Goal: Task Accomplishment & Management: Manage account settings

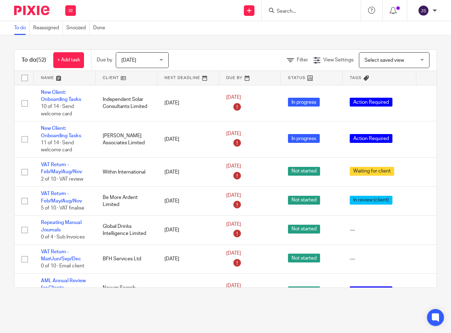
scroll to position [1169, 19]
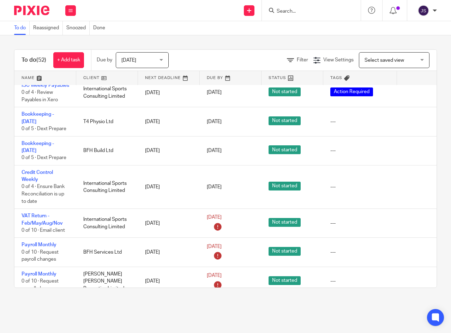
click at [413, 184] on icon at bounding box center [413, 187] width 7 height 7
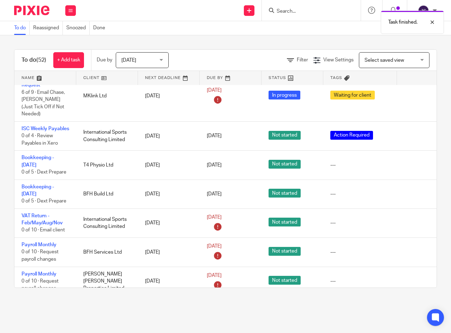
scroll to position [1090, 19]
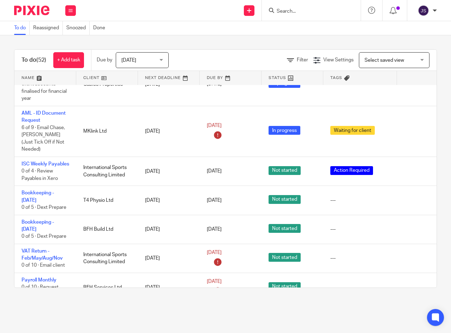
click at [35, 162] on link "ISC Weekly Payables" at bounding box center [46, 164] width 48 height 5
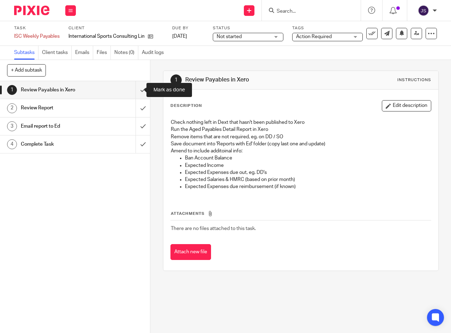
click at [135, 91] on input "submit" at bounding box center [75, 90] width 150 height 18
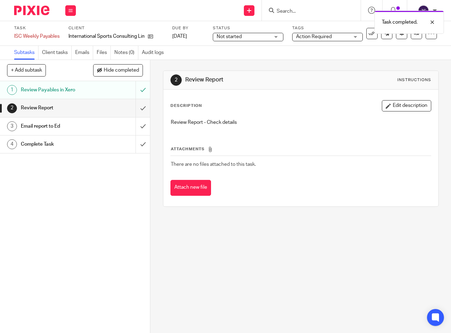
click at [134, 109] on input "submit" at bounding box center [75, 108] width 150 height 18
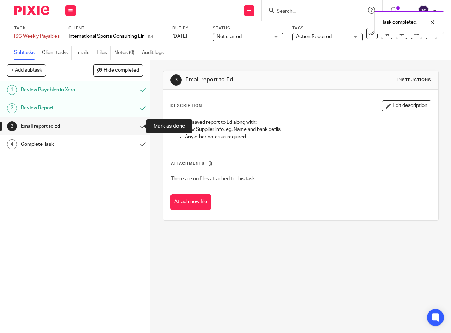
click at [135, 126] on input "submit" at bounding box center [75, 127] width 150 height 18
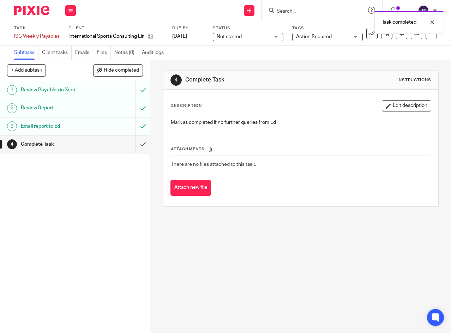
click at [202, 37] on link "[DATE]" at bounding box center [188, 36] width 32 height 7
click at [237, 38] on span "Not started" at bounding box center [229, 36] width 25 height 5
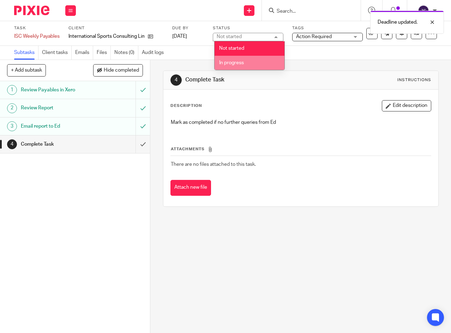
click at [235, 62] on span "In progress" at bounding box center [231, 62] width 25 height 5
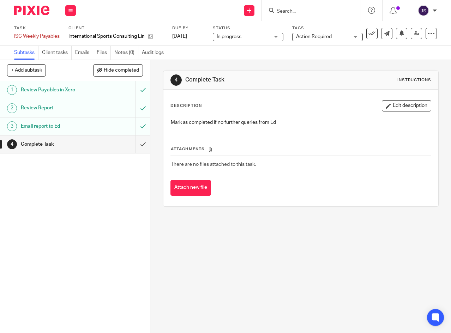
click at [73, 12] on button at bounding box center [70, 10] width 11 height 11
click at [26, 197] on div "1 Review Payables in Xero 2 Review Report 3 Email report to Ed 4 Complete Task" at bounding box center [75, 207] width 150 height 252
click at [72, 10] on icon at bounding box center [70, 10] width 4 height 4
click at [65, 31] on link "Work" at bounding box center [67, 32] width 12 height 5
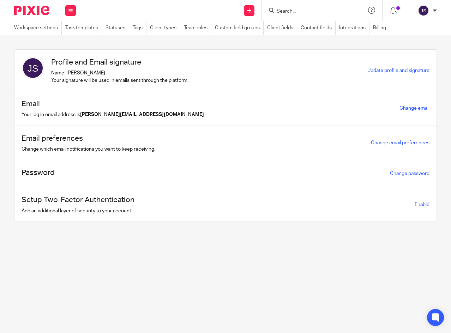
click at [82, 29] on link "Task templates" at bounding box center [83, 28] width 37 height 14
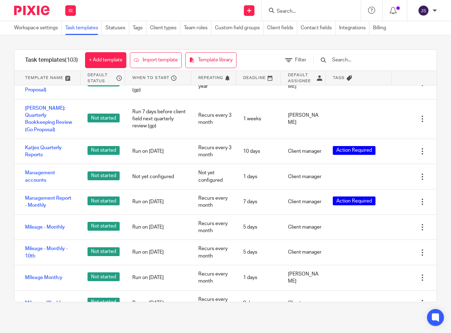
scroll to position [1024, 0]
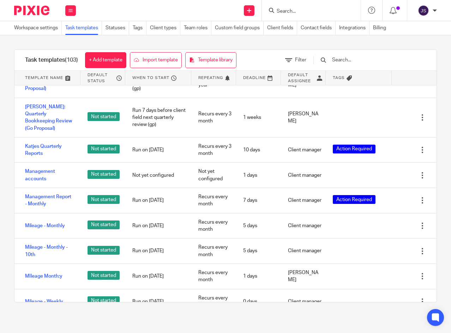
click at [35, 56] on link "ISC Weekly Payables" at bounding box center [49, 52] width 48 height 7
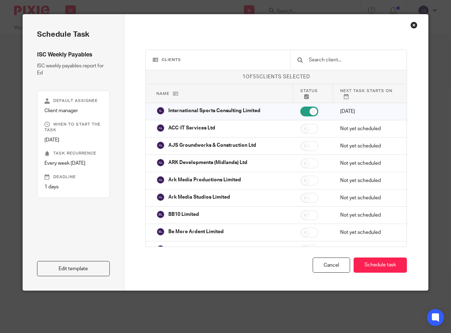
click at [62, 267] on link "Edit template" at bounding box center [73, 268] width 73 height 15
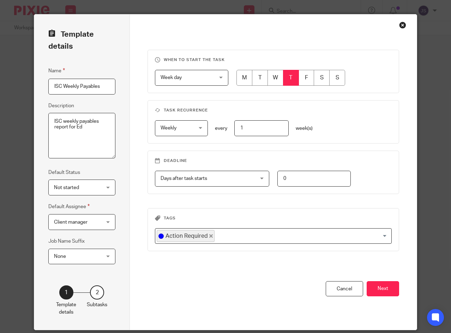
click at [85, 127] on textarea "ISC weekly payables report for Ed" at bounding box center [81, 136] width 67 height 46
type textarea "ISC weekly payables report for Nick"
click at [85, 172] on fieldset "Default Status Not started Not started Not started In progress 1" at bounding box center [81, 181] width 67 height 27
click at [385, 290] on button "Next" at bounding box center [383, 288] width 32 height 15
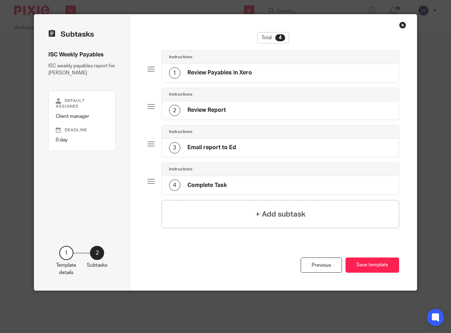
click at [237, 71] on h4 "Review Payables in Xero" at bounding box center [219, 72] width 65 height 7
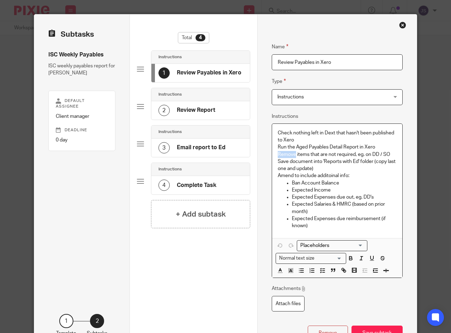
drag, startPoint x: 276, startPoint y: 153, endPoint x: 294, endPoint y: 154, distance: 17.7
click at [294, 154] on p "Remove items that are not required, eg. on DD / SO" at bounding box center [337, 154] width 119 height 7
drag, startPoint x: 275, startPoint y: 159, endPoint x: 286, endPoint y: 160, distance: 10.6
click at [286, 160] on p "Save document into 'Reports with Ed' folder (copy last one and update)" at bounding box center [337, 165] width 119 height 14
click at [357, 164] on p "Update last month's document into 'Reports with Ed' folder (copy last one and u…" at bounding box center [337, 165] width 119 height 14
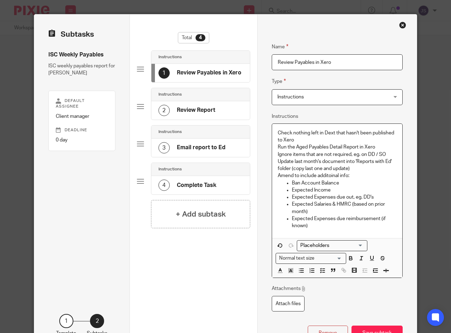
click at [352, 162] on p "Update last month's document into 'Reports with Ed' folder (copy last one and u…" at bounding box center [337, 165] width 119 height 14
drag, startPoint x: 380, startPoint y: 161, endPoint x: 384, endPoint y: 160, distance: 3.9
click at [384, 160] on p "Update last month's document in 'Reports with Ed' folder (copy last one and upd…" at bounding box center [337, 165] width 119 height 14
click at [359, 168] on p "Update last month's document in 'Reports with Nick' folder (copy last one and u…" at bounding box center [337, 165] width 119 height 14
click at [353, 174] on p "Amend to include additoinal info:" at bounding box center [337, 175] width 119 height 7
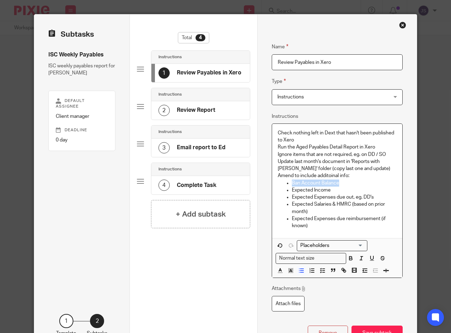
drag, startPoint x: 290, startPoint y: 183, endPoint x: 356, endPoint y: 183, distance: 66.0
click at [356, 183] on p "Ban Account Balance" at bounding box center [344, 183] width 105 height 7
drag, startPoint x: 342, startPoint y: 188, endPoint x: 270, endPoint y: 185, distance: 72.8
click at [272, 185] on div "Check nothing left in Dext that hasn't been published to Xero Run the Aged Paya…" at bounding box center [337, 181] width 130 height 114
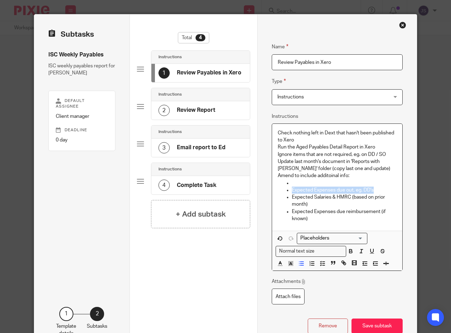
drag, startPoint x: 377, startPoint y: 191, endPoint x: 290, endPoint y: 187, distance: 86.9
click at [292, 187] on p "Expected Expenses due out, eg. DD's" at bounding box center [344, 190] width 105 height 7
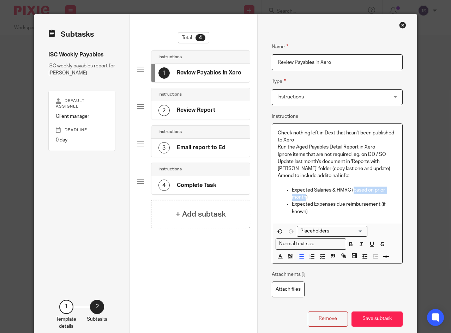
drag, startPoint x: 352, startPoint y: 189, endPoint x: 303, endPoint y: 198, distance: 49.9
click at [303, 198] on p "Expected Salaries & HMRC (based on prior month)" at bounding box center [344, 194] width 105 height 14
click at [323, 209] on p "Expected Expenses due reimbursement (if known)" at bounding box center [344, 208] width 105 height 14
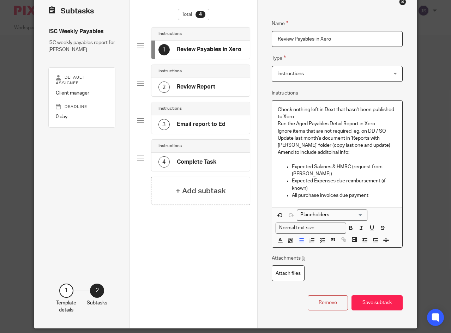
scroll to position [33, 0]
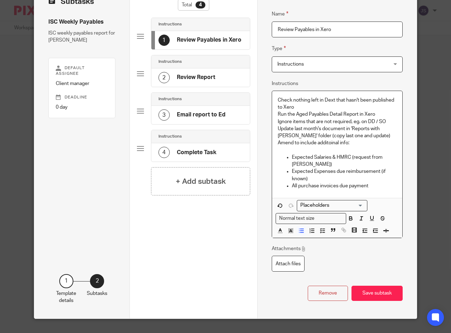
click at [207, 75] on h4 "Review Report" at bounding box center [196, 77] width 38 height 7
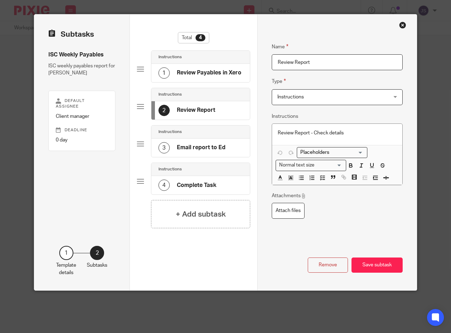
scroll to position [0, 0]
click at [194, 145] on h4 "Email report to Ed" at bounding box center [201, 147] width 49 height 7
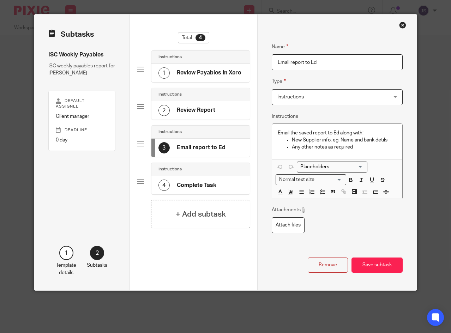
click at [320, 62] on input "Email report to Ed" at bounding box center [337, 62] width 131 height 16
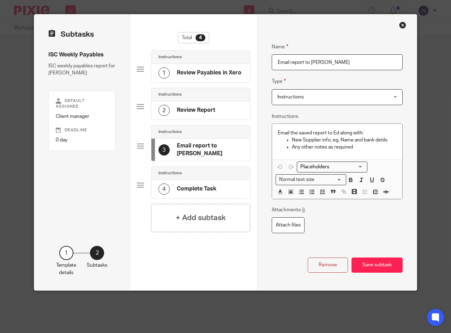
type input "Email report to Nick"
click at [337, 131] on p "Email the saved report to Ed along with:" at bounding box center [337, 133] width 119 height 7
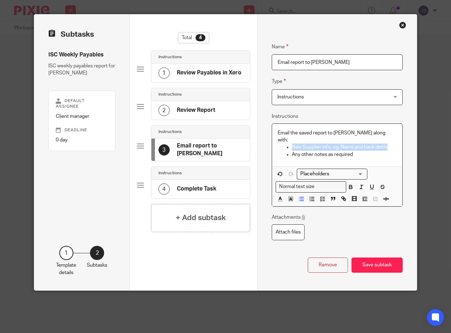
drag, startPoint x: 290, startPoint y: 139, endPoint x: 390, endPoint y: 141, distance: 99.6
click at [390, 144] on p "New Supplier info, eg. Name and bank detils" at bounding box center [344, 147] width 105 height 7
click at [365, 151] on p "Any other notes as required" at bounding box center [344, 154] width 105 height 7
click at [177, 185] on h4 "Complete Task" at bounding box center [197, 188] width 40 height 7
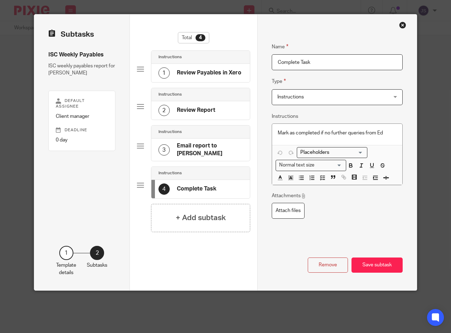
click at [386, 133] on p "Mark as completed if no further queries from Ed" at bounding box center [337, 133] width 119 height 7
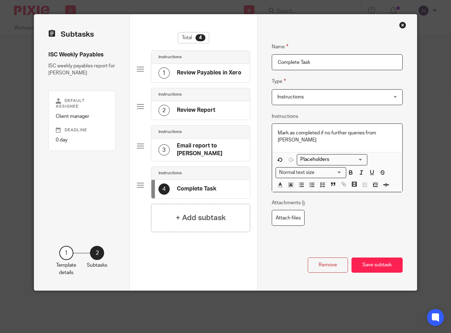
click at [353, 211] on div "Attachments Attach files" at bounding box center [337, 212] width 131 height 26
click at [381, 263] on button "Save subtask" at bounding box center [377, 265] width 51 height 15
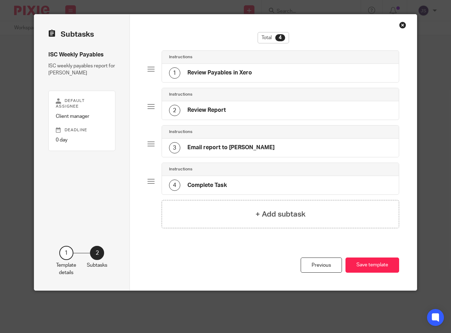
click at [187, 108] on h4 "Review Report" at bounding box center [206, 110] width 38 height 7
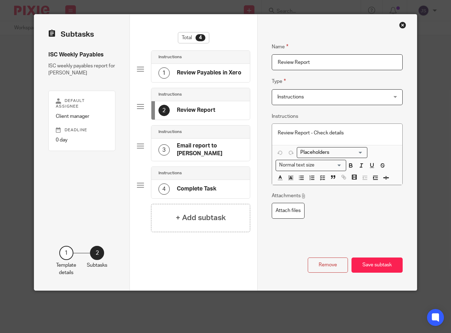
click at [197, 72] on h4 "Review Payables in Xero" at bounding box center [209, 72] width 65 height 7
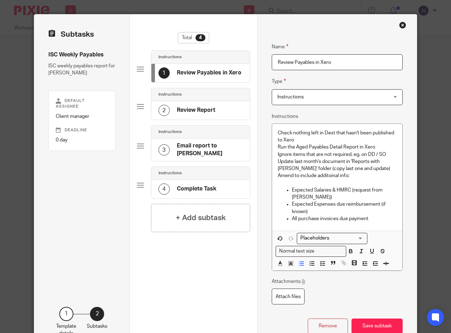
click at [222, 146] on h4 "Email report to Nick" at bounding box center [210, 149] width 66 height 15
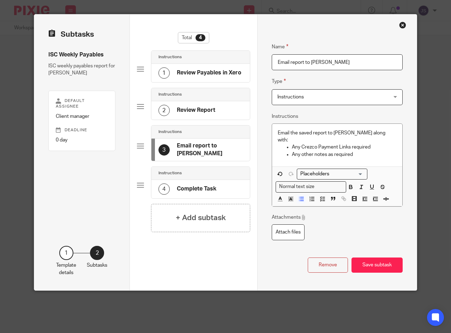
click at [373, 232] on div "Attachments Attach files" at bounding box center [337, 227] width 131 height 26
click at [376, 266] on button "Save subtask" at bounding box center [377, 265] width 51 height 15
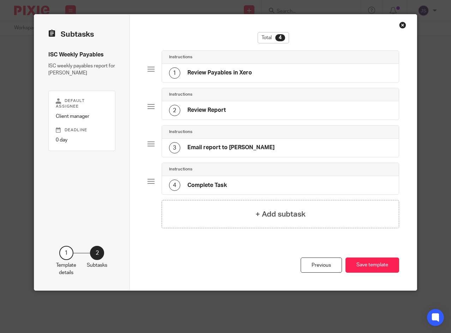
click at [369, 262] on button "Save template" at bounding box center [373, 265] width 54 height 15
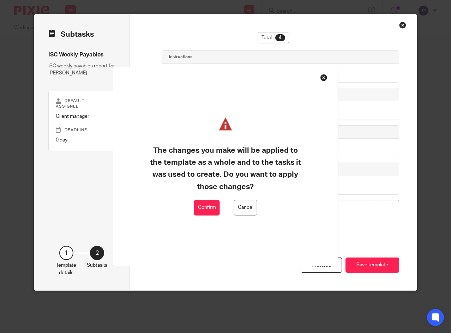
click at [207, 204] on button "Confirm" at bounding box center [207, 208] width 26 height 16
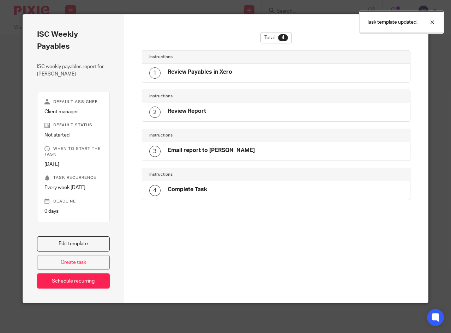
click at [430, 22] on div at bounding box center [427, 22] width 19 height 8
click at [411, 25] on div "Close this dialog window" at bounding box center [414, 25] width 7 height 7
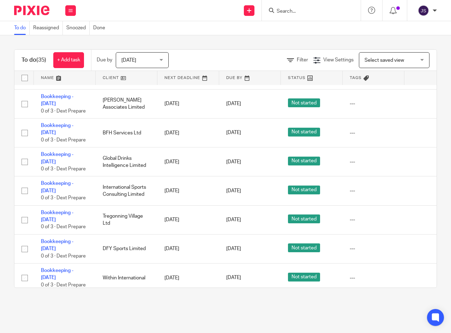
scroll to position [953, 0]
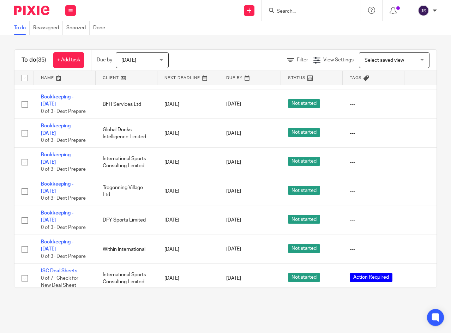
click at [418, 159] on icon at bounding box center [420, 162] width 7 height 7
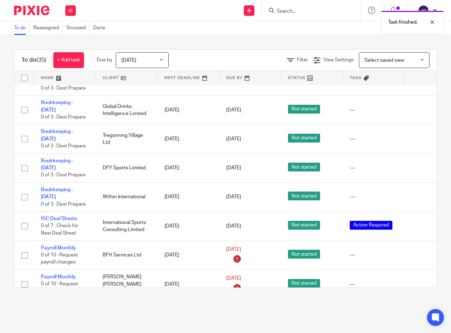
scroll to position [989, 0]
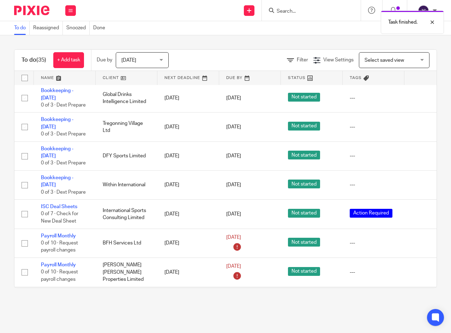
click at [419, 211] on icon at bounding box center [420, 214] width 7 height 7
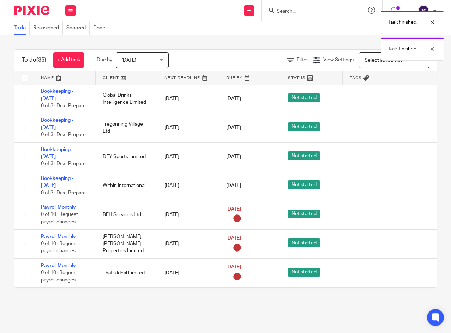
scroll to position [986, 0]
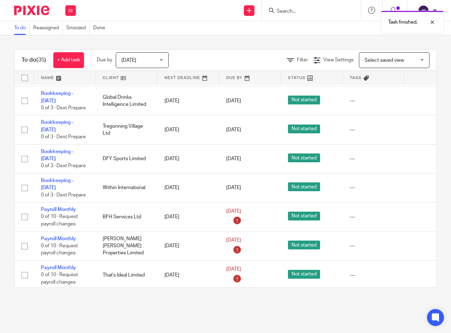
click at [57, 207] on link "Payroll Monthly" at bounding box center [58, 209] width 35 height 5
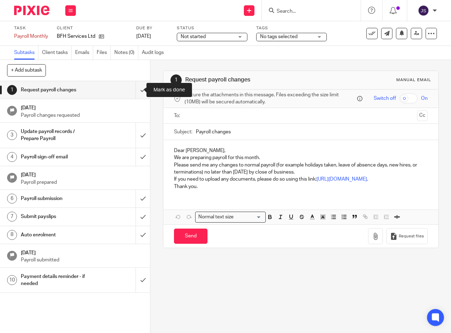
click at [136, 91] on input "submit" at bounding box center [75, 90] width 150 height 18
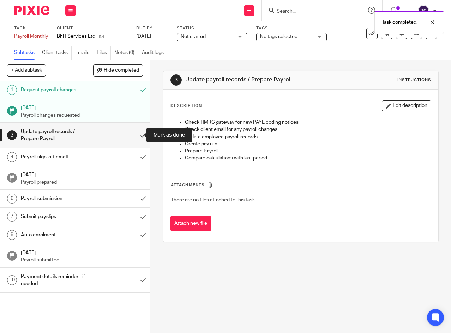
click at [134, 134] on input "submit" at bounding box center [75, 135] width 150 height 25
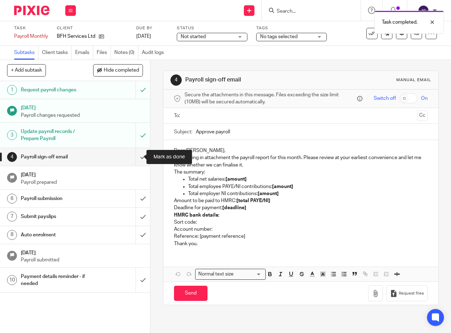
click at [137, 157] on input "submit" at bounding box center [75, 157] width 150 height 18
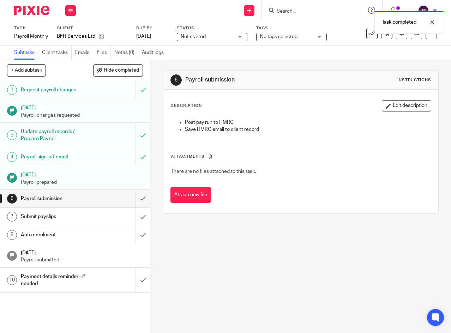
click at [230, 36] on span "Not started" at bounding box center [207, 36] width 53 height 7
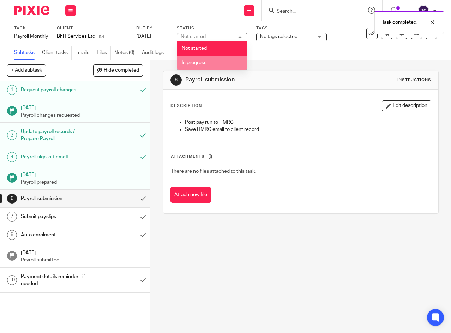
click at [210, 65] on li "In progress" at bounding box center [212, 63] width 70 height 14
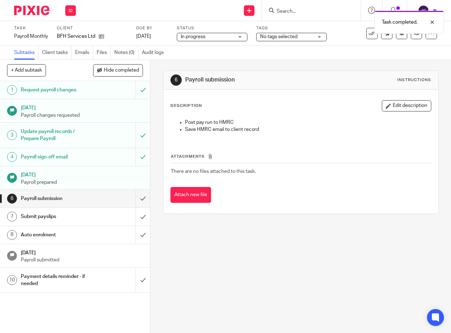
click at [309, 35] on span "No tags selected" at bounding box center [286, 36] width 53 height 7
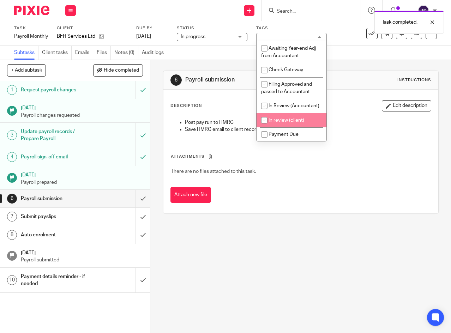
click at [263, 127] on input "checkbox" at bounding box center [264, 120] width 13 height 13
checkbox input "true"
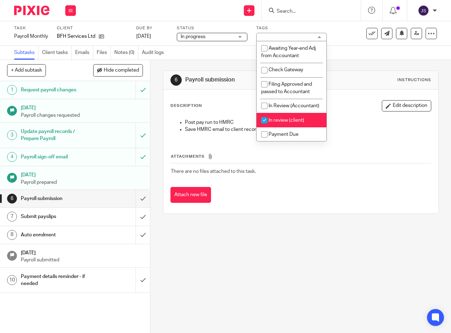
click at [163, 34] on link "[DATE]" at bounding box center [152, 36] width 32 height 7
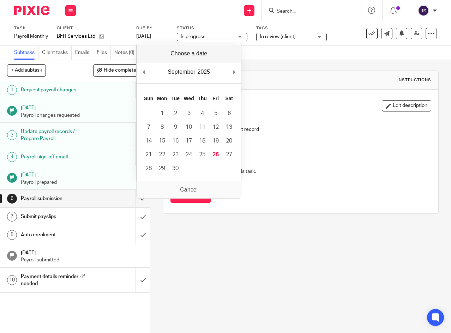
click at [121, 11] on div "Send new email Create task Add client Get Support Contact Support Help Document…" at bounding box center [267, 10] width 368 height 21
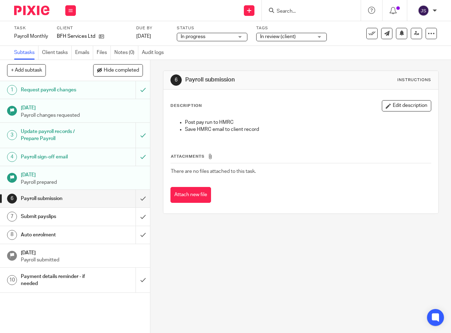
click at [68, 11] on button at bounding box center [70, 10] width 11 height 11
click at [65, 31] on link "Work" at bounding box center [67, 32] width 12 height 5
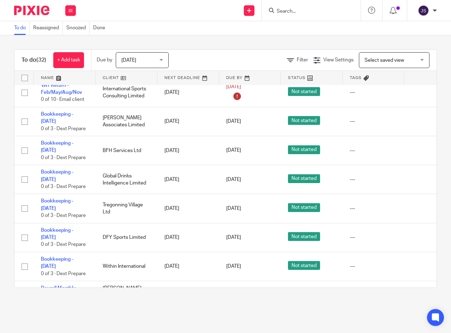
scroll to position [918, 0]
